Goal: Task Accomplishment & Management: Use online tool/utility

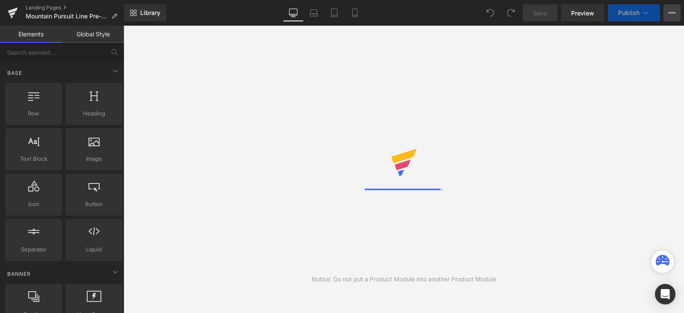
click at [672, 11] on icon at bounding box center [672, 12] width 7 height 7
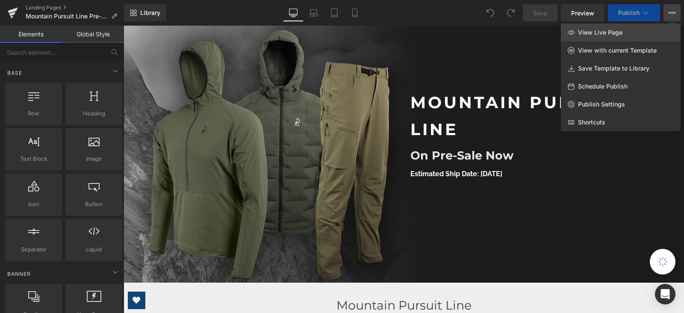
click at [625, 30] on link "View Live Page" at bounding box center [621, 33] width 120 height 18
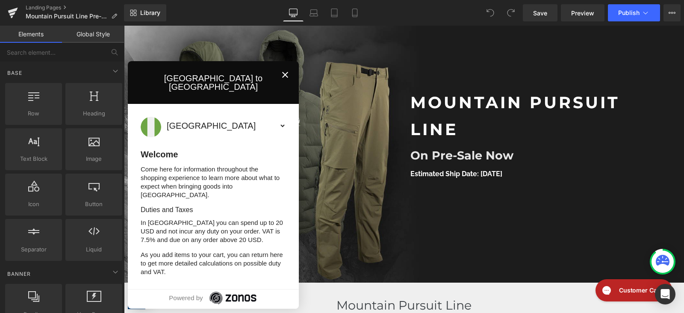
click at [288, 80] on icon "Close" at bounding box center [285, 75] width 10 height 10
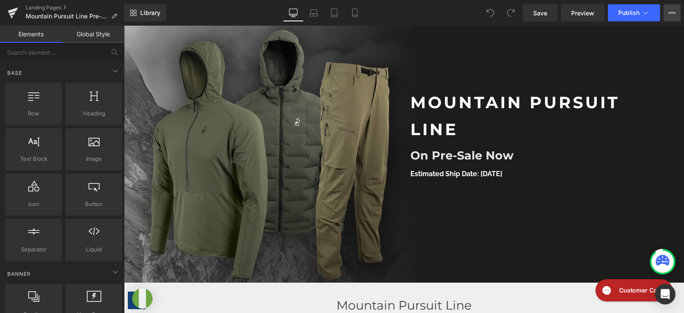
click at [671, 10] on icon at bounding box center [672, 12] width 7 height 7
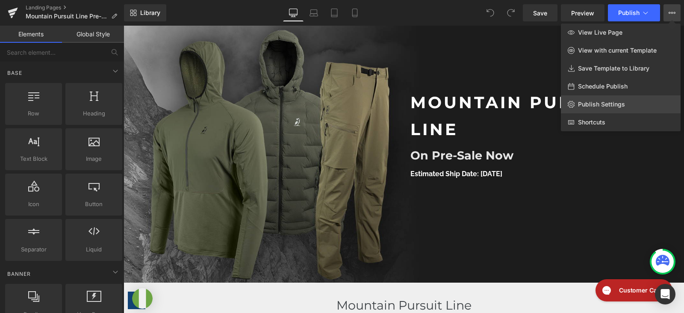
click at [606, 97] on link "Publish Settings" at bounding box center [621, 104] width 120 height 18
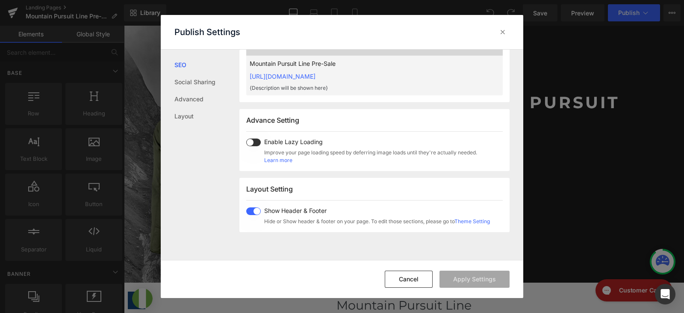
scroll to position [374, 0]
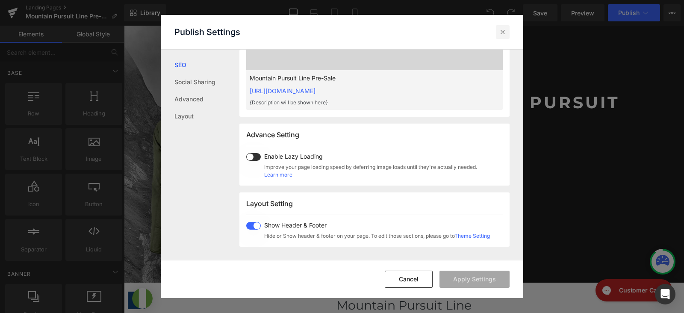
click at [504, 32] on icon at bounding box center [502, 32] width 9 height 9
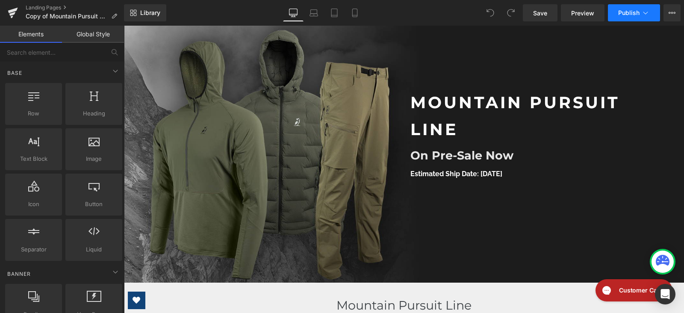
click at [640, 17] on button "Publish" at bounding box center [634, 12] width 52 height 17
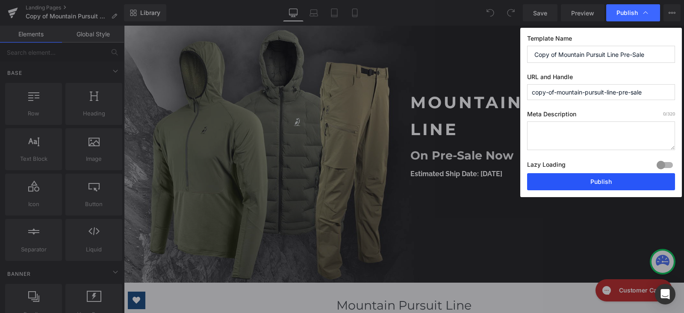
click at [557, 186] on button "Publish" at bounding box center [601, 181] width 148 height 17
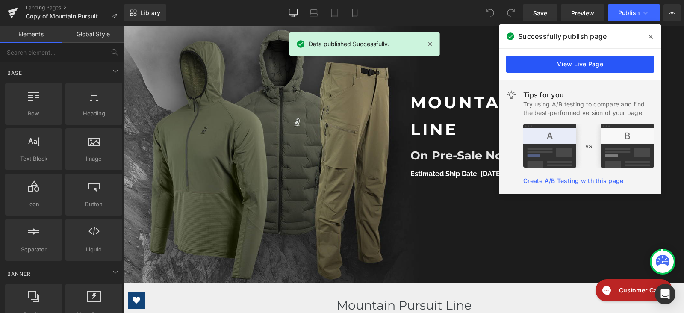
click at [554, 67] on link "View Live Page" at bounding box center [580, 64] width 148 height 17
